Goal: Transaction & Acquisition: Purchase product/service

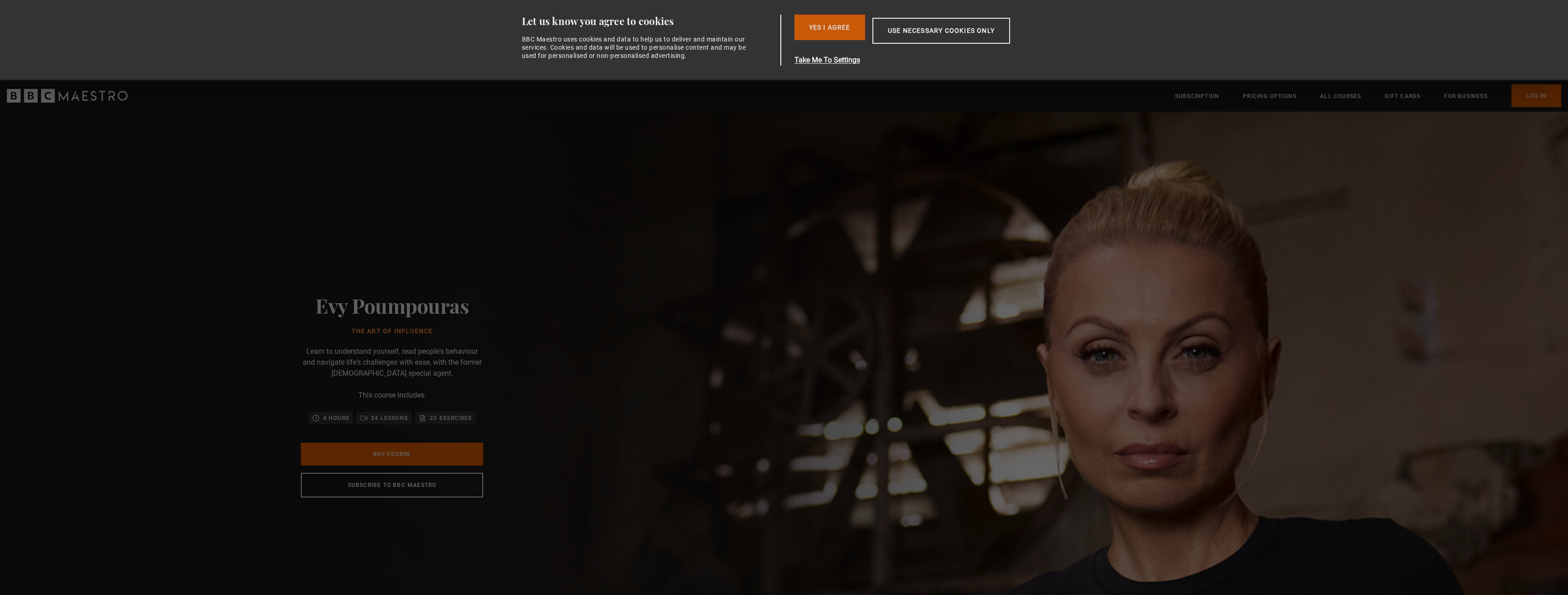
click at [832, 29] on button "Yes I Agree" at bounding box center [830, 27] width 71 height 26
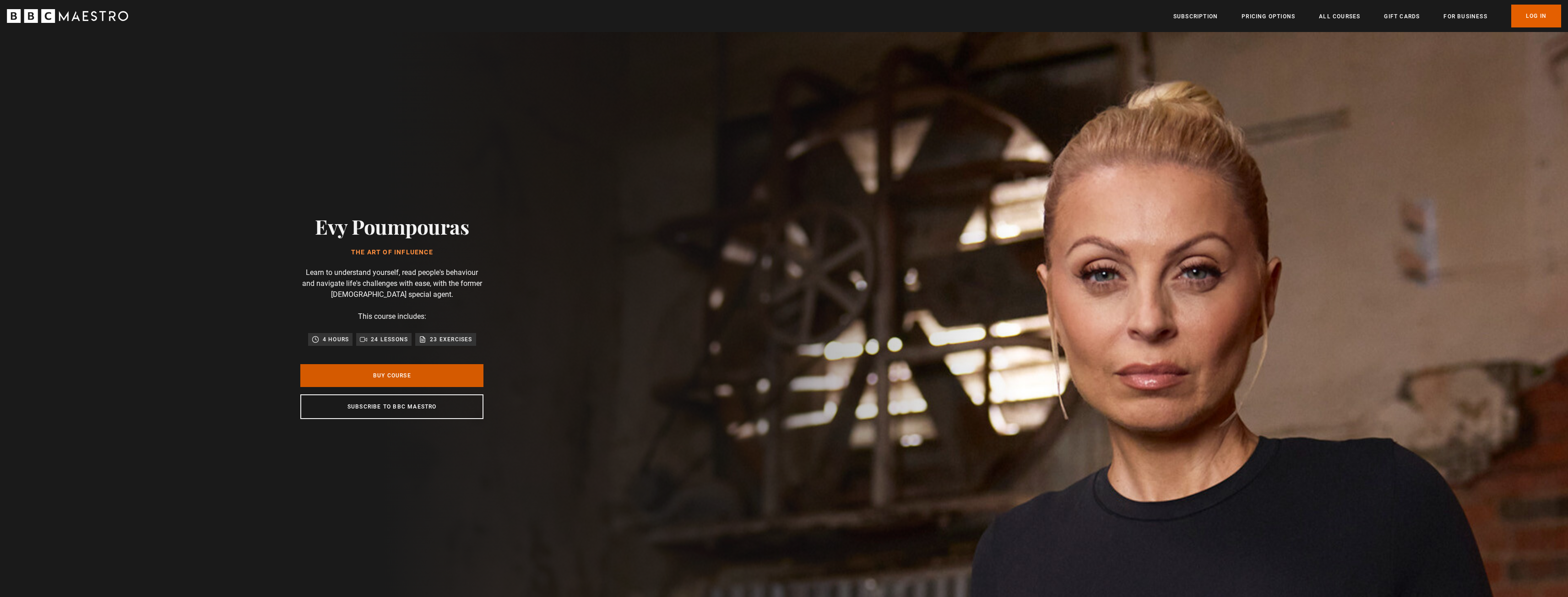
click at [408, 375] on link "Buy Course" at bounding box center [392, 375] width 183 height 23
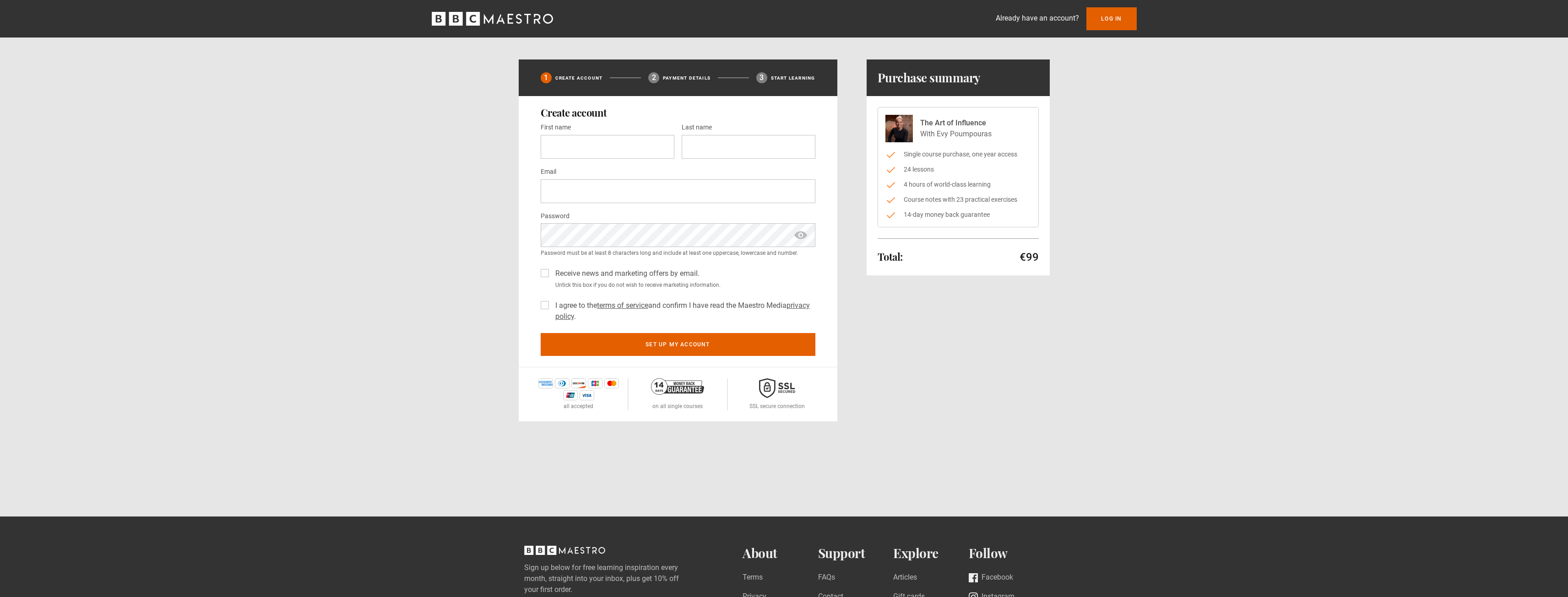
drag, startPoint x: 1083, startPoint y: 265, endPoint x: 1062, endPoint y: 269, distance: 21.4
click at [1058, 269] on div "Already have an account? Log In 1 Create Account 2 Payment details 3 Start lear…" at bounding box center [784, 211] width 1568 height 422
click at [1062, 269] on div "1 Create Account 2 Payment details 3 Start learning Create account First name *…" at bounding box center [784, 240] width 590 height 362
